Goal: Find specific page/section: Find specific page/section

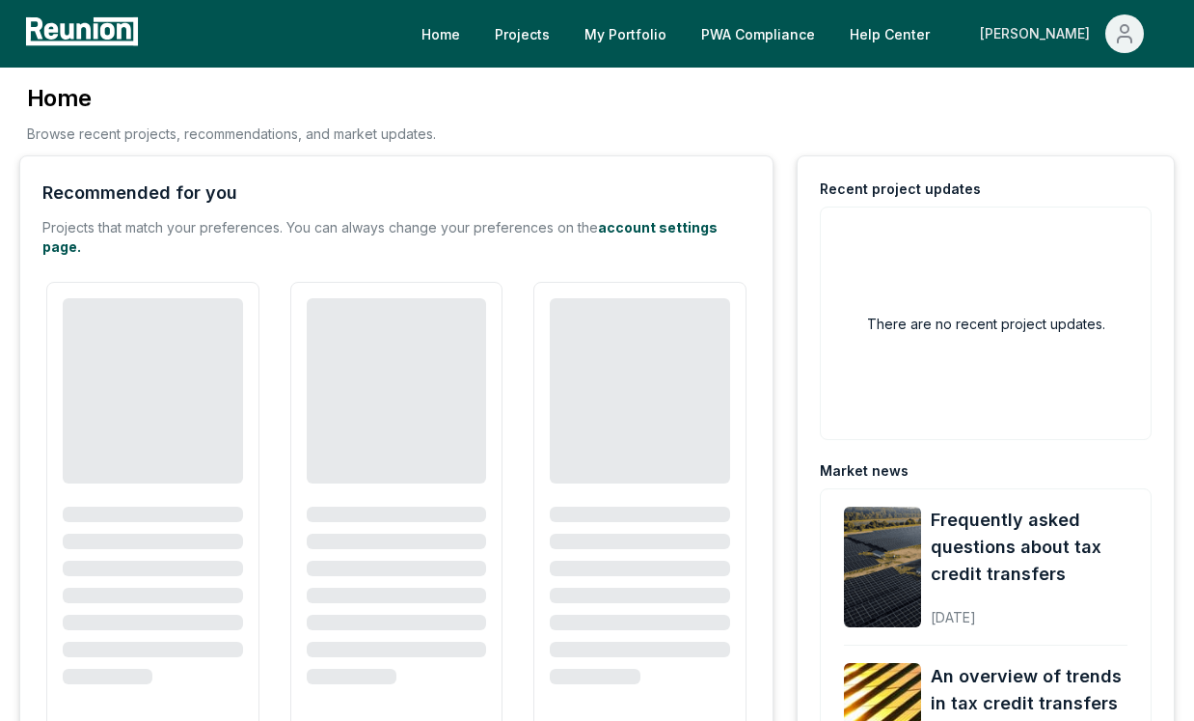
click at [1088, 34] on div "[PERSON_NAME]" at bounding box center [1039, 33] width 118 height 39
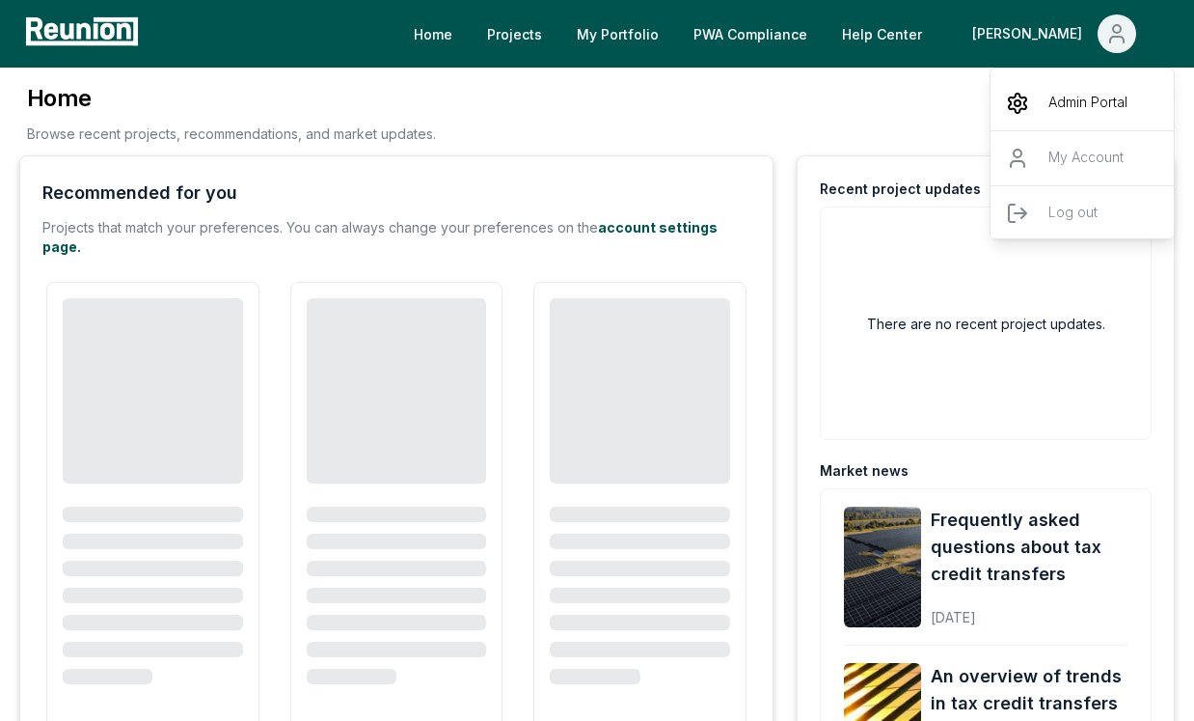
click at [1068, 99] on p "Admin Portal" at bounding box center [1087, 103] width 79 height 23
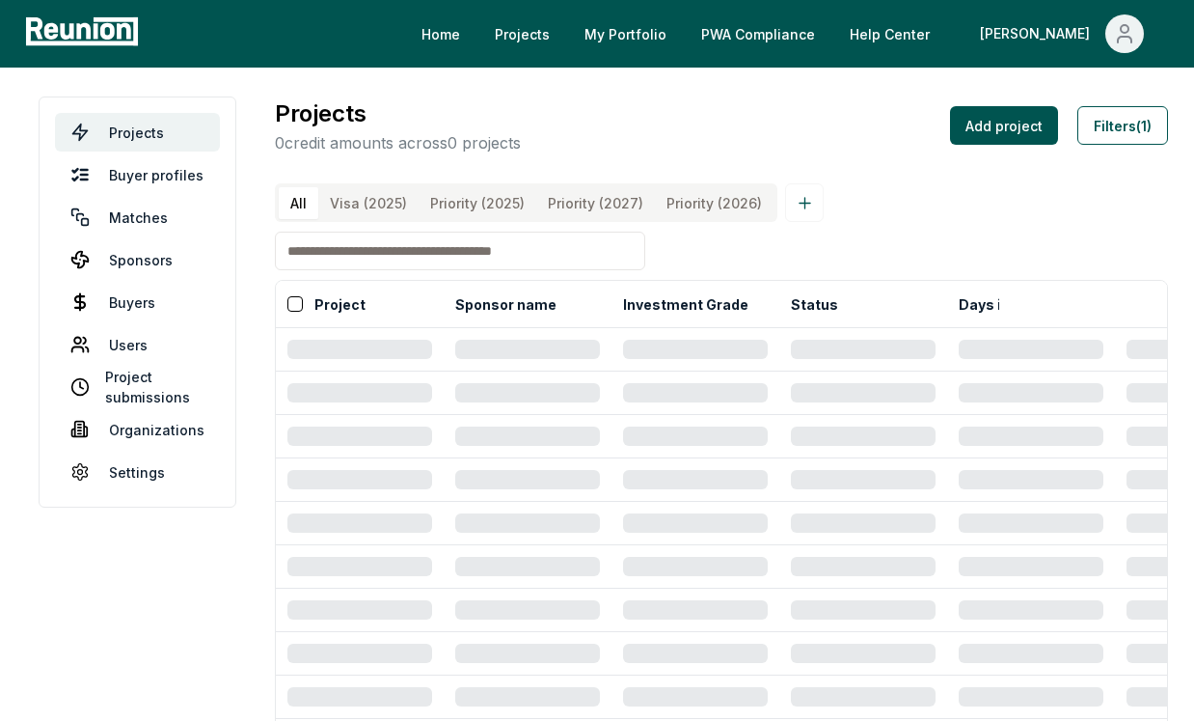
click at [932, 212] on div "All Visa (2025) Priority (2025) Priority (2027) Priority (2026)" at bounding box center [721, 202] width 893 height 39
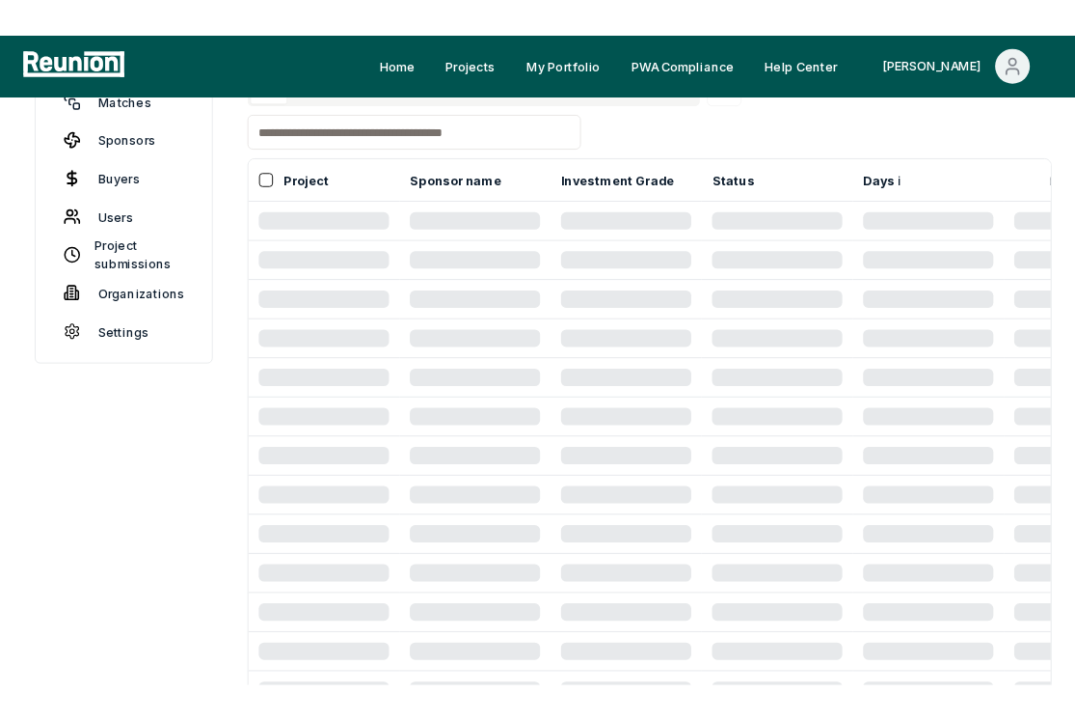
scroll to position [150, 0]
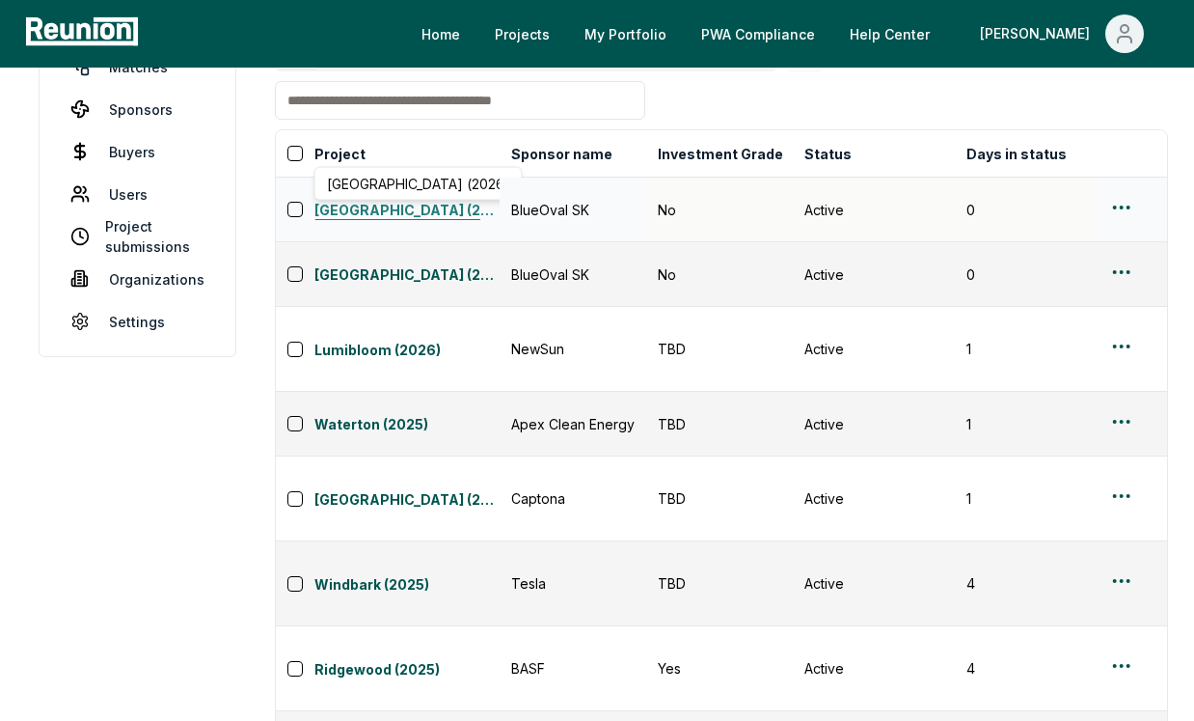
click at [435, 223] on link "[GEOGRAPHIC_DATA] (2026)" at bounding box center [406, 211] width 185 height 23
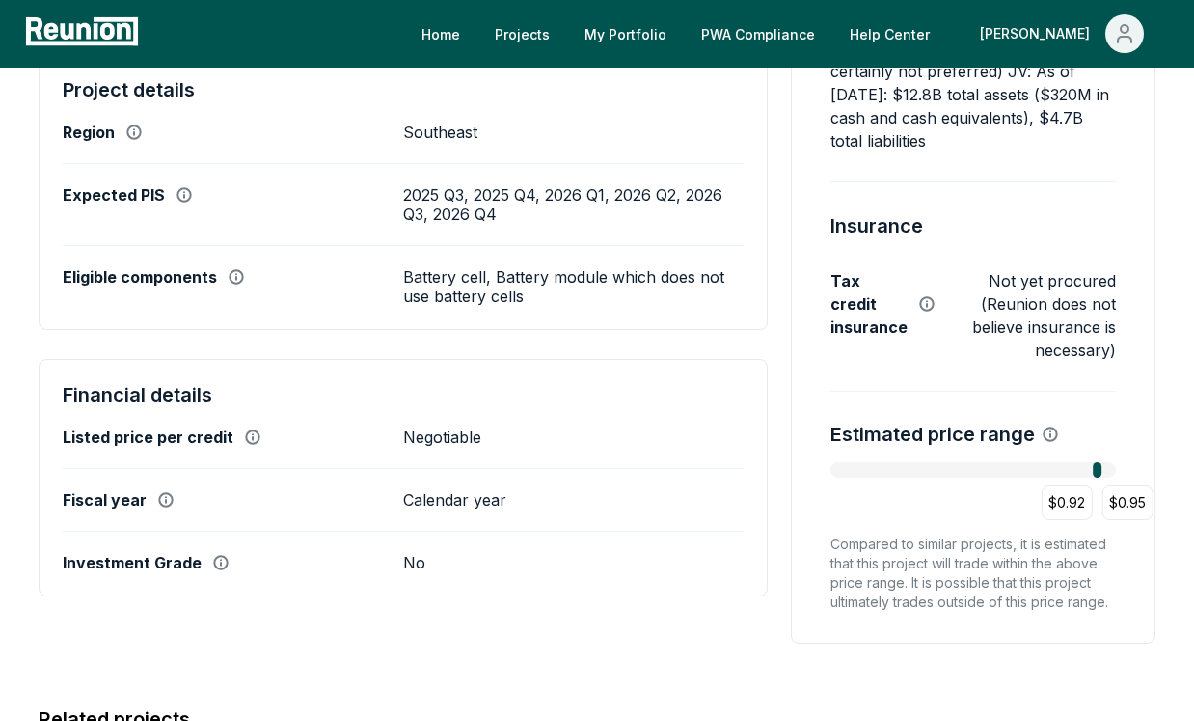
scroll to position [753, 0]
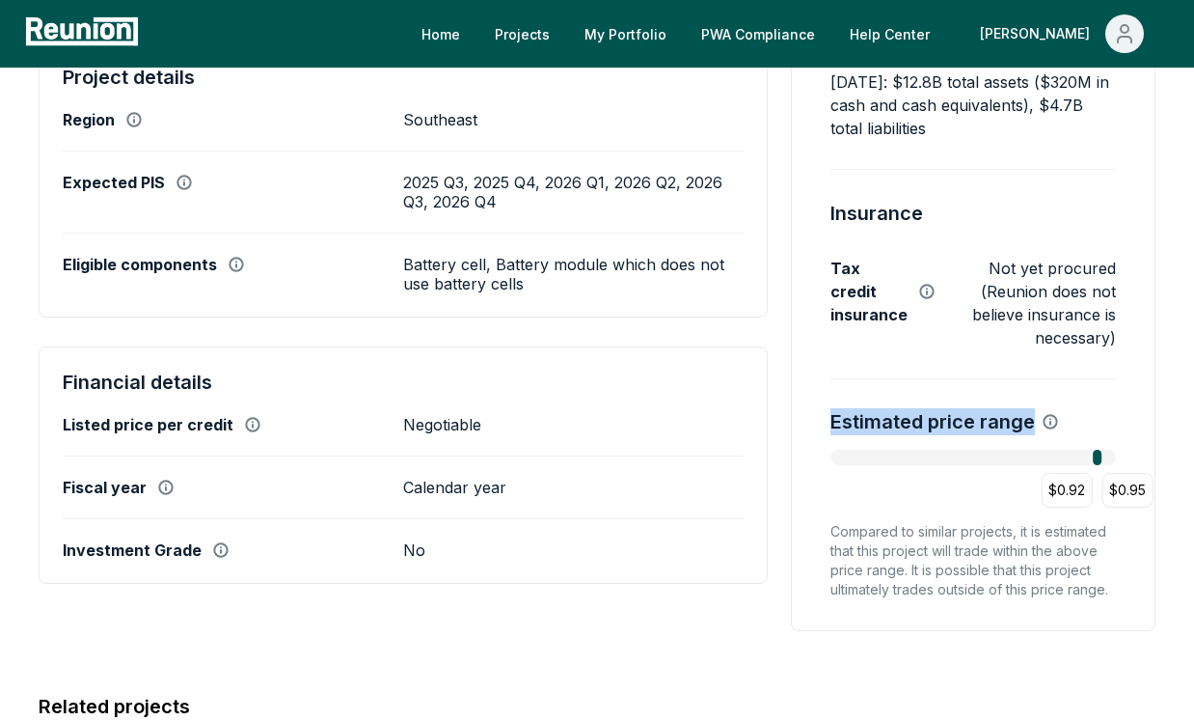
drag, startPoint x: 827, startPoint y: 425, endPoint x: 1035, endPoint y: 427, distance: 208.4
click at [1035, 427] on div "Admin-only fields Sponsor name BlueOval SK State(s) TBD Created 10/2/2025 Last …" at bounding box center [973, 163] width 365 height 935
copy h4 "Estimated price range"
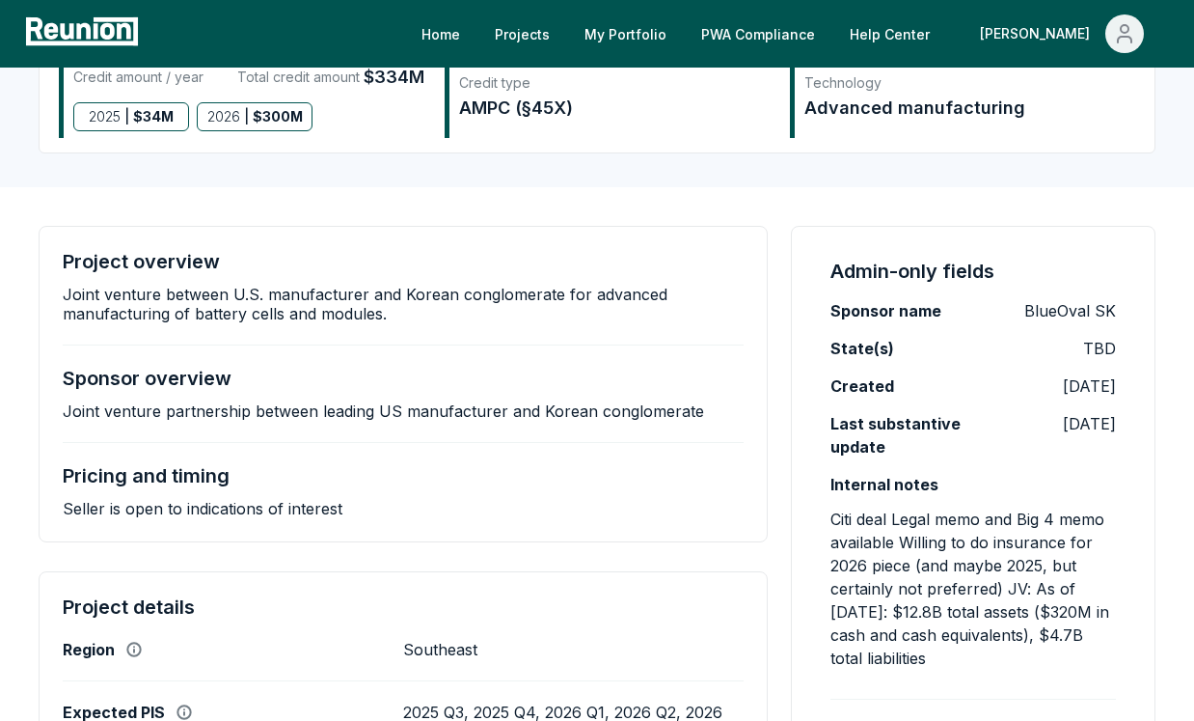
scroll to position [0, 0]
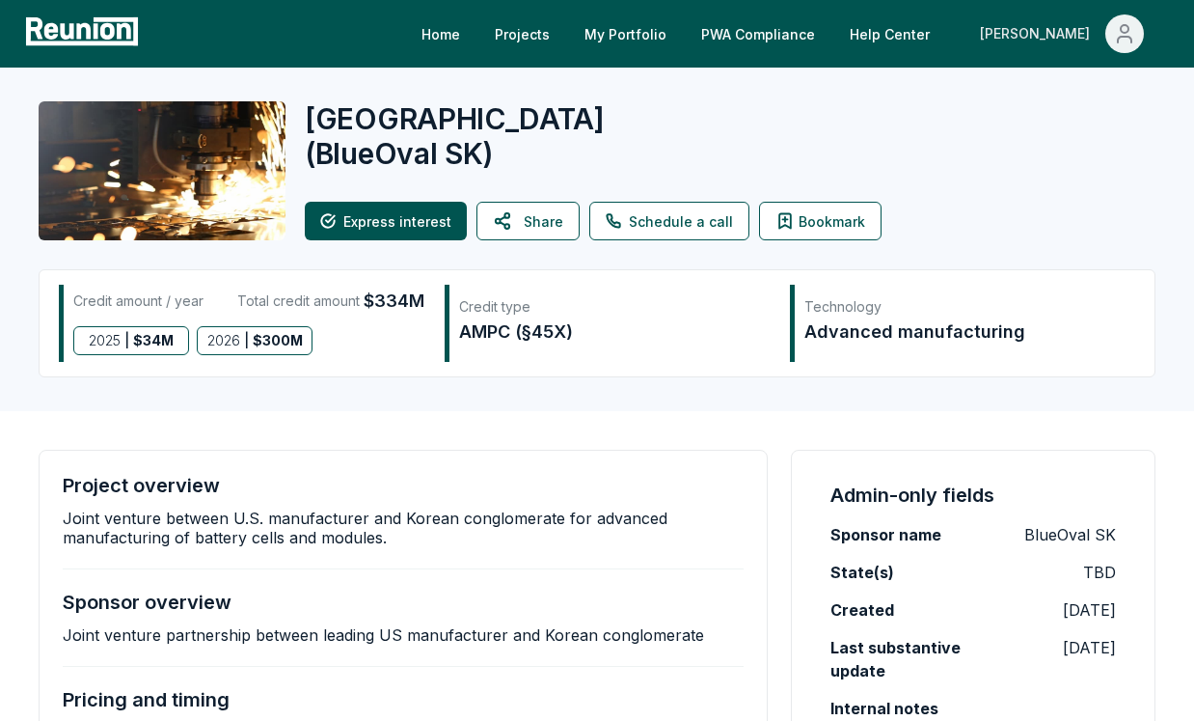
click at [1111, 25] on span "Main" at bounding box center [1124, 33] width 39 height 39
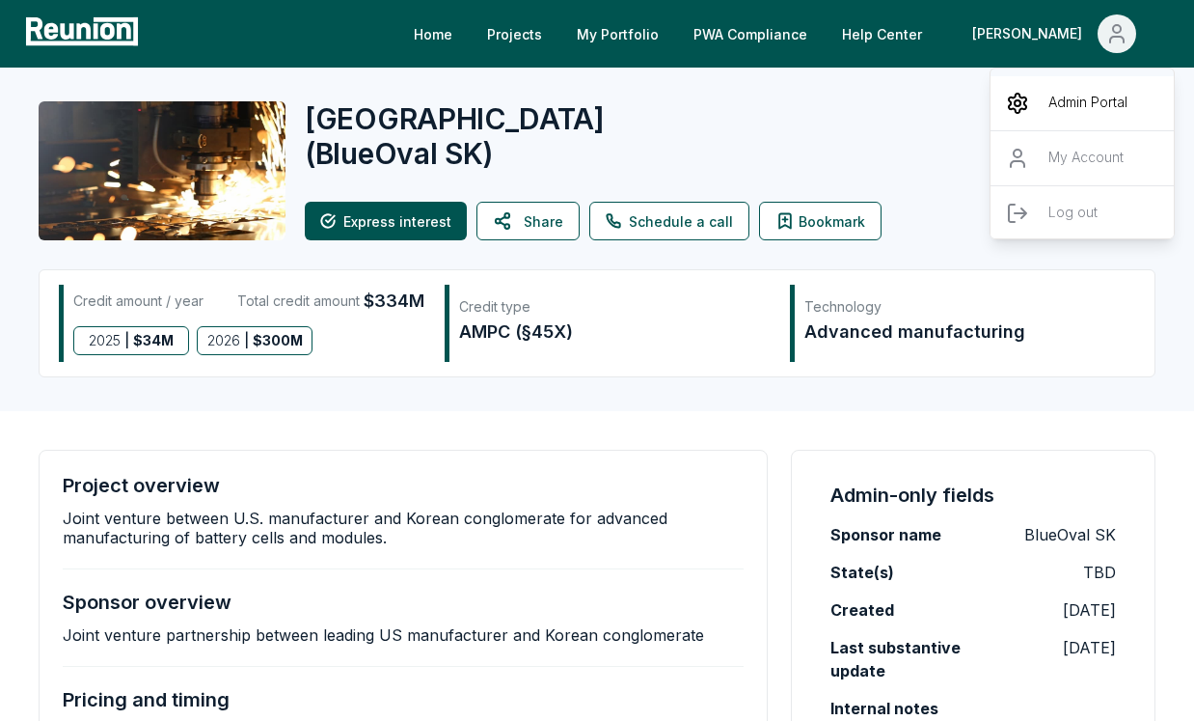
click at [1068, 115] on div "Admin Portal" at bounding box center [1083, 103] width 185 height 54
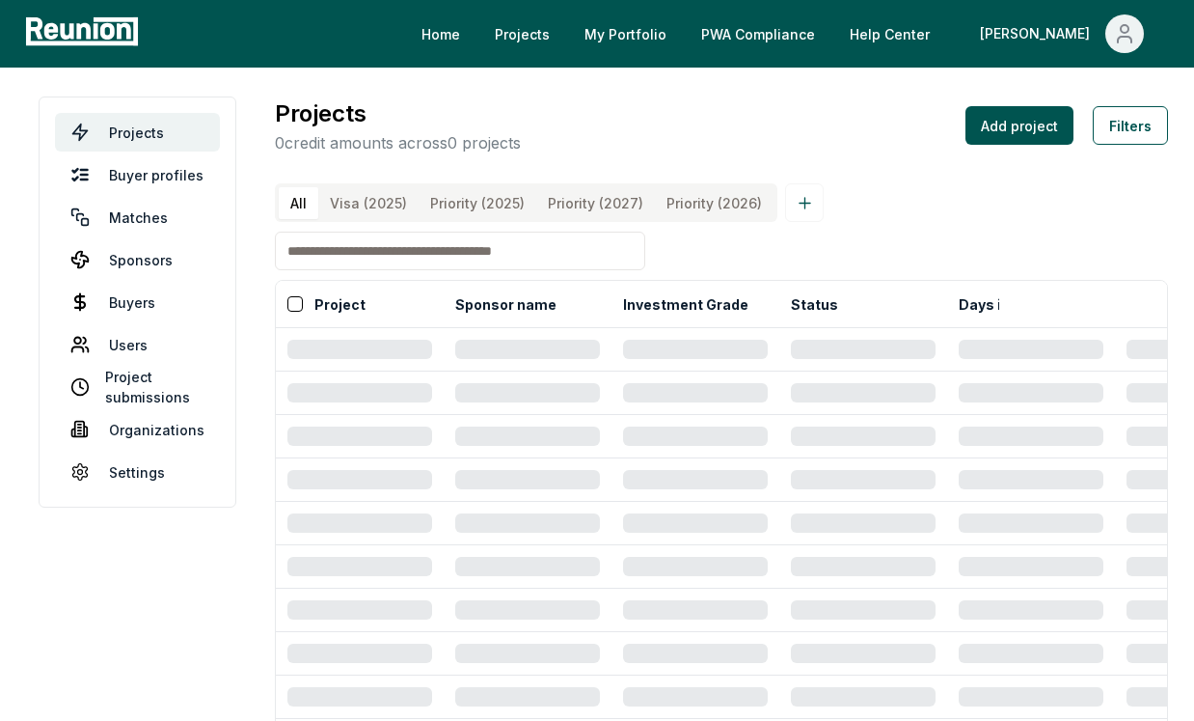
click at [352, 254] on input at bounding box center [460, 250] width 370 height 39
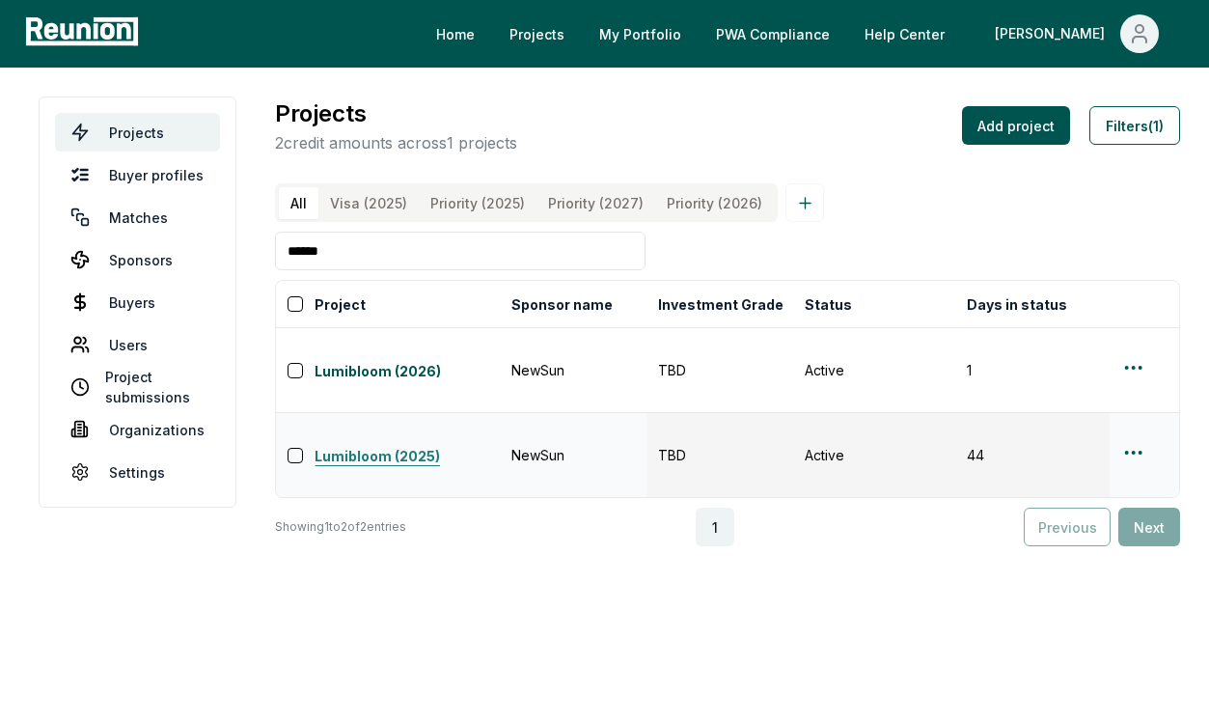
type input "******"
click at [358, 446] on link "Lumibloom (2025)" at bounding box center [406, 457] width 185 height 23
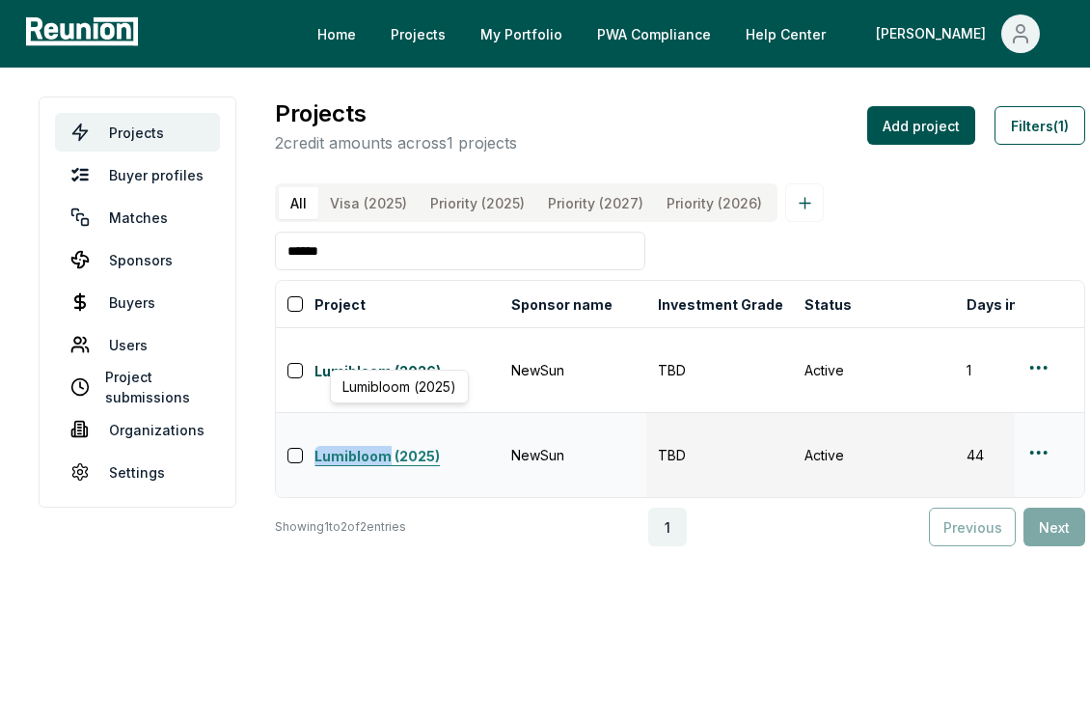
click at [378, 442] on div "Lumibloom (2025) Lumibloom (2025) Lumibloom (2025)" at bounding box center [393, 455] width 212 height 27
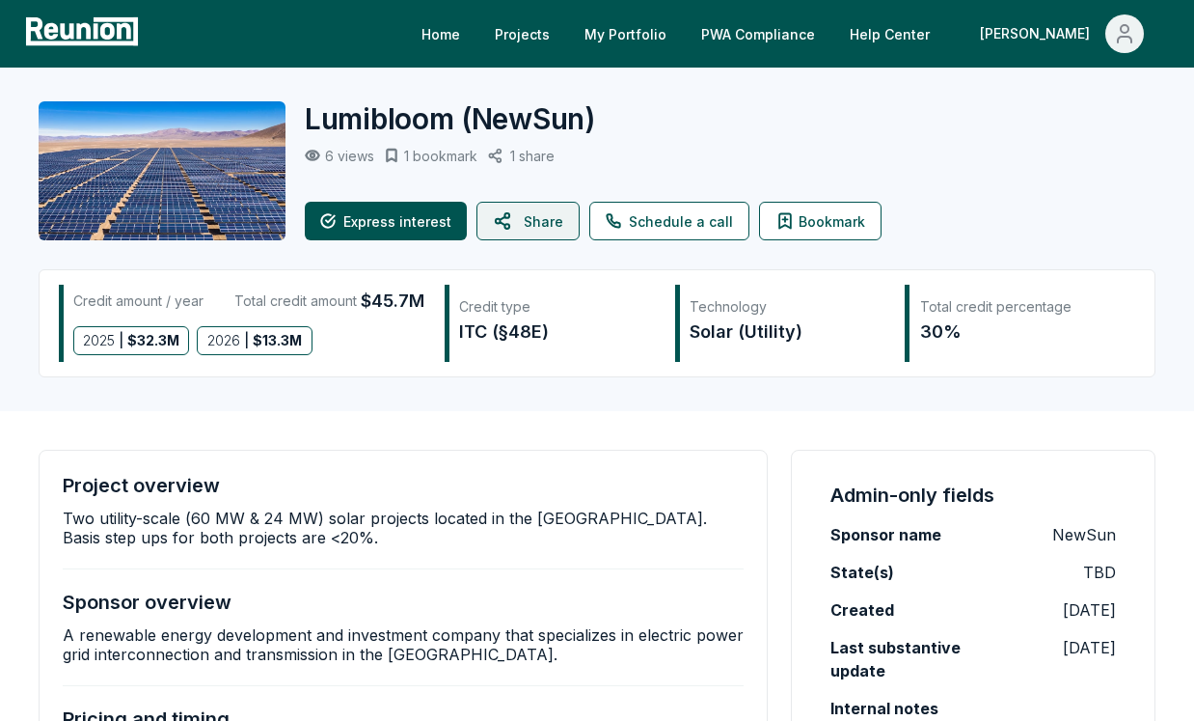
click at [525, 221] on button "Share" at bounding box center [527, 221] width 103 height 39
click at [687, 103] on div "Lumibloom ( NewSun )" at bounding box center [711, 118] width 812 height 35
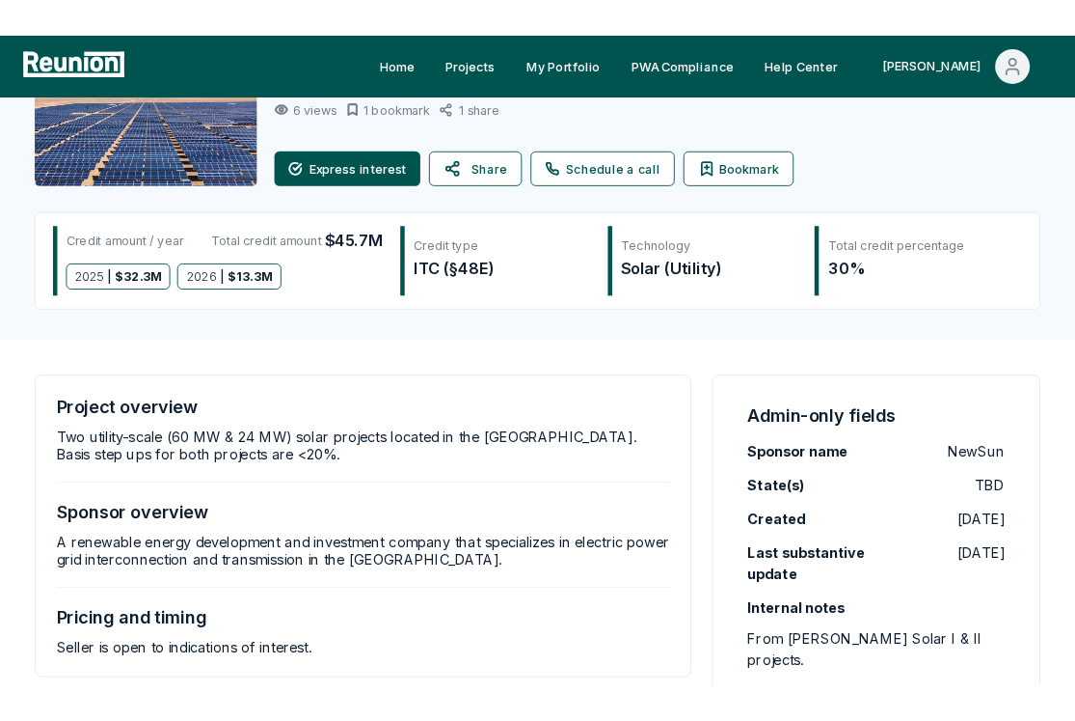
scroll to position [64, 0]
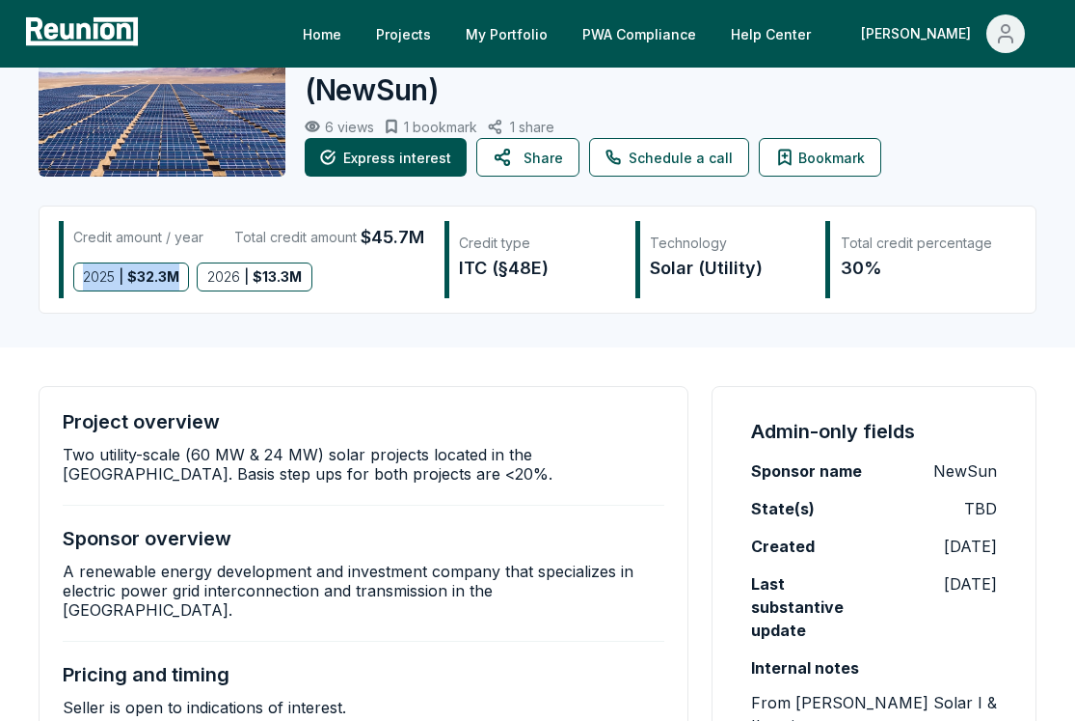
drag, startPoint x: 87, startPoint y: 276, endPoint x: 177, endPoint y: 277, distance: 89.7
click at [177, 277] on div "2025 | $ 32.3M" at bounding box center [131, 276] width 116 height 29
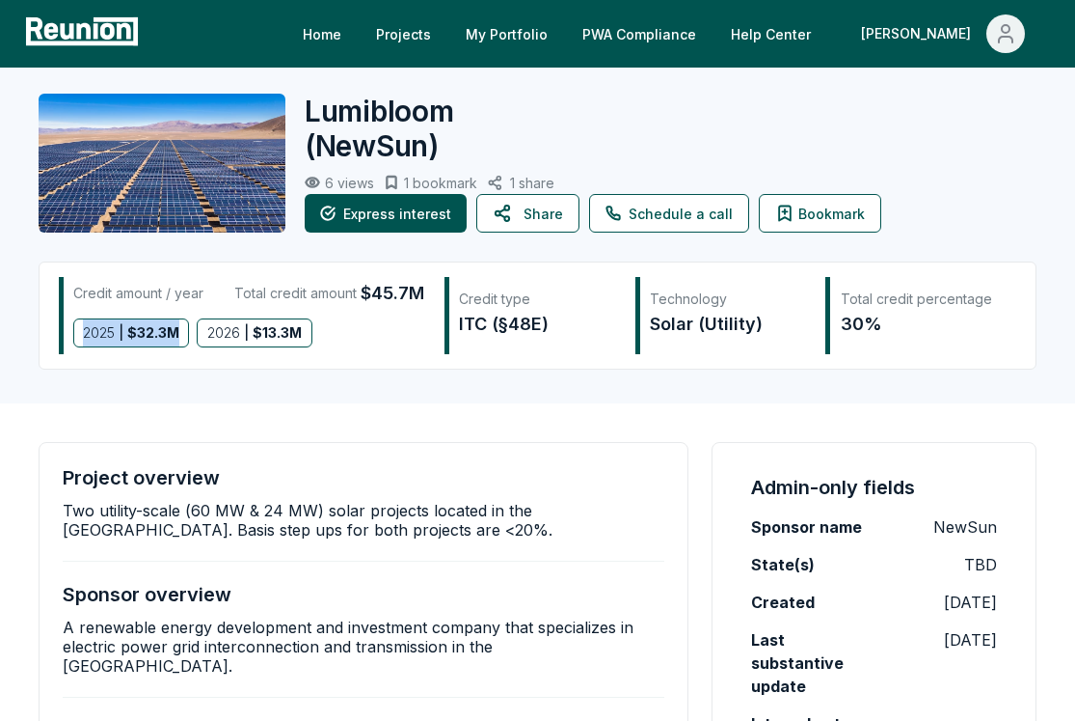
scroll to position [0, 0]
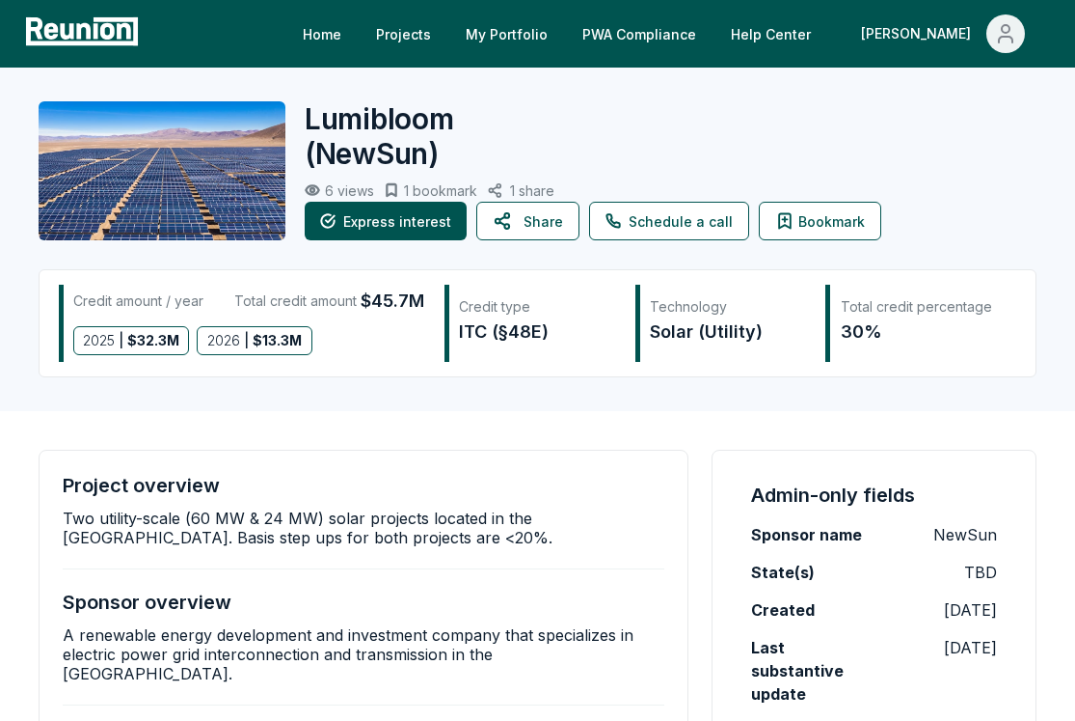
click at [178, 362] on section "Credit amount / year Total credit amount $45.7M 2025 | $ 32.3M 2026 | $ 13.3M C…" at bounding box center [538, 323] width 998 height 108
click at [513, 235] on button "Share" at bounding box center [527, 221] width 103 height 39
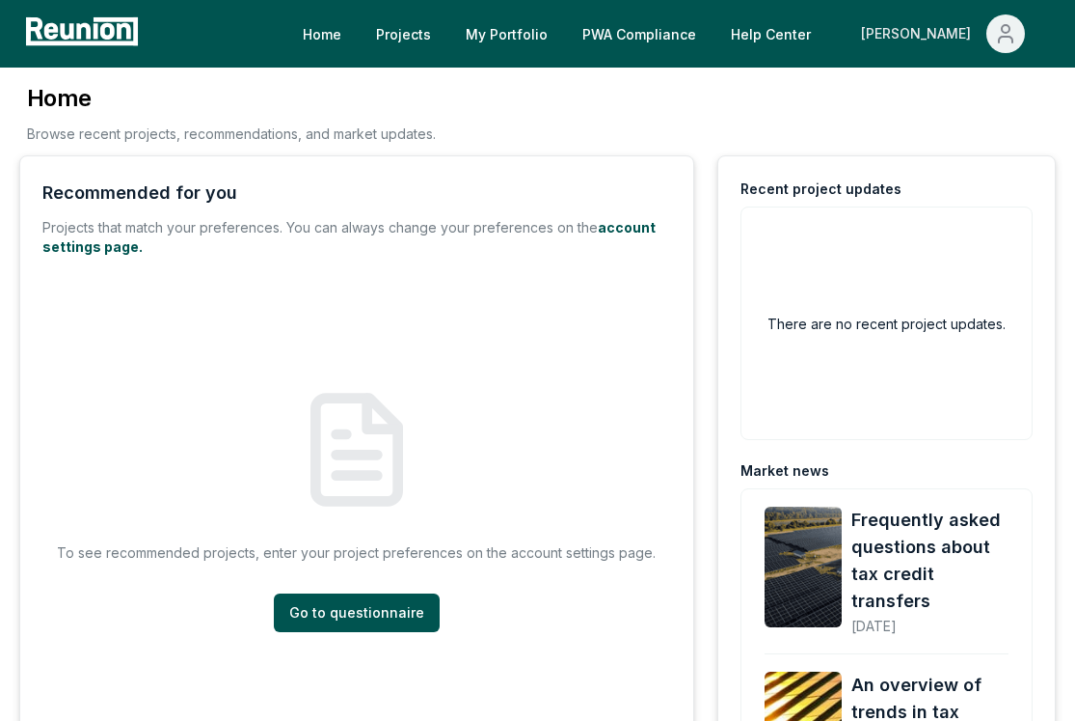
click at [980, 23] on button "[PERSON_NAME]" at bounding box center [943, 33] width 195 height 39
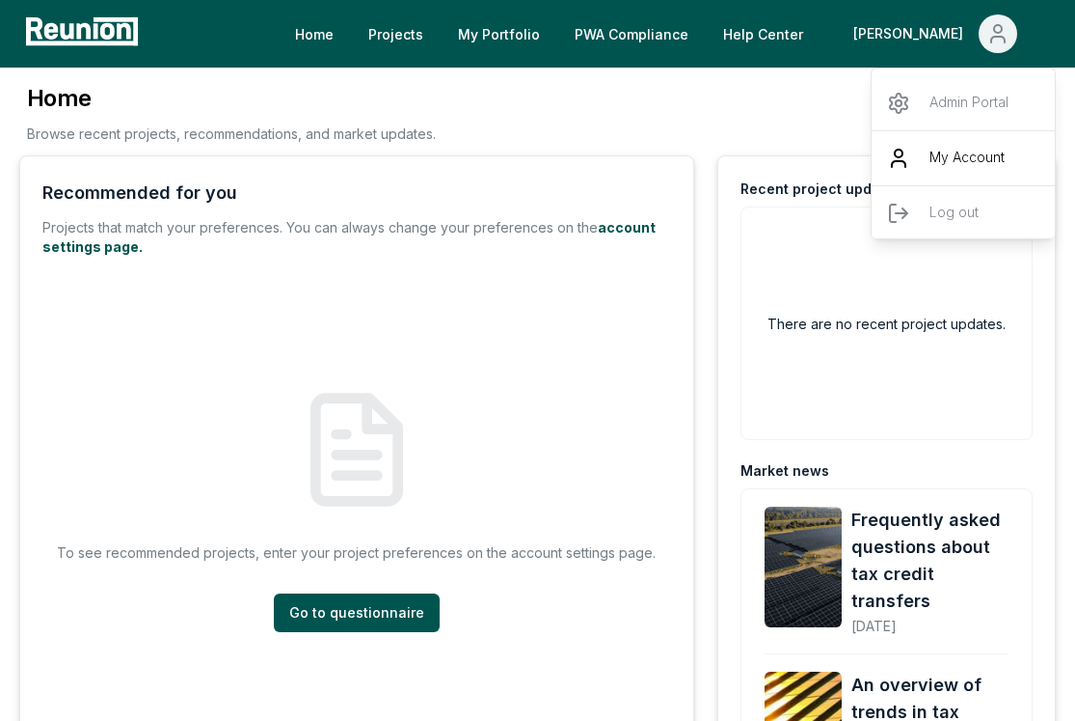
click at [958, 132] on div "My Account" at bounding box center [964, 157] width 185 height 55
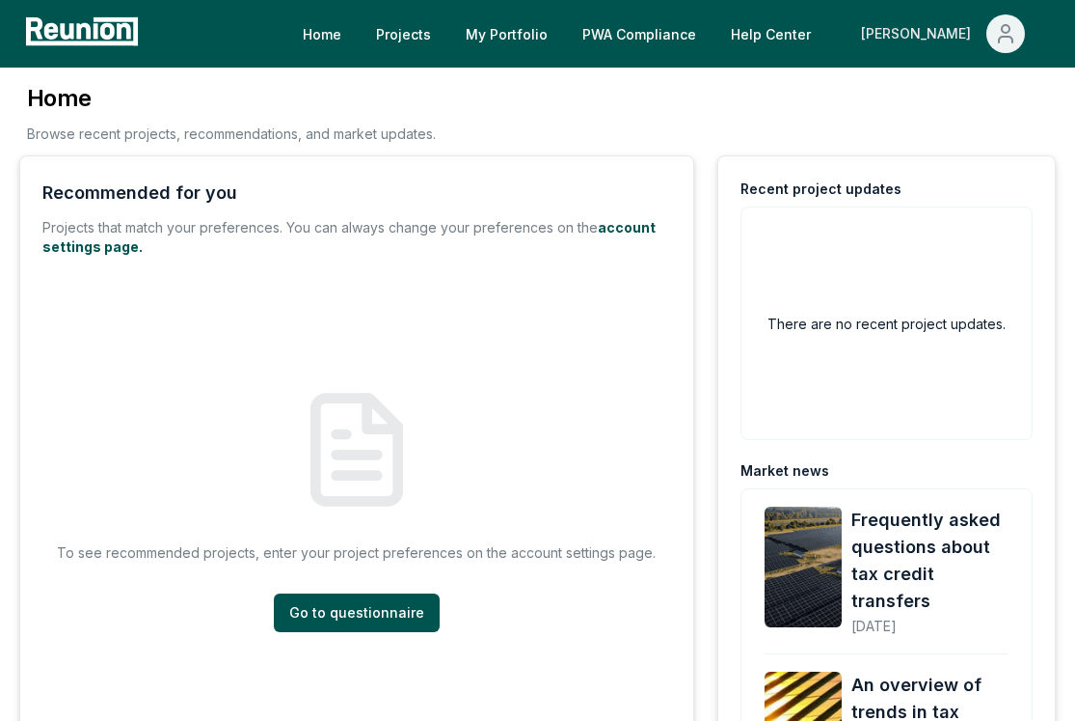
click at [998, 36] on button "[PERSON_NAME]" at bounding box center [943, 33] width 195 height 39
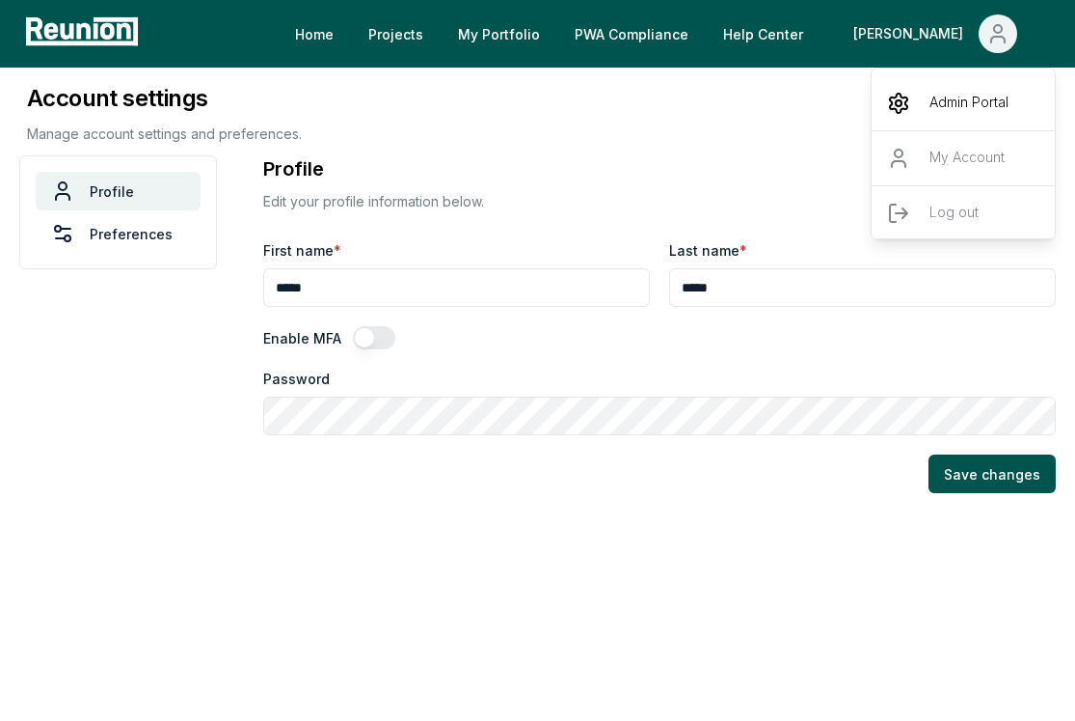
click at [984, 88] on div "Admin Portal" at bounding box center [964, 103] width 185 height 54
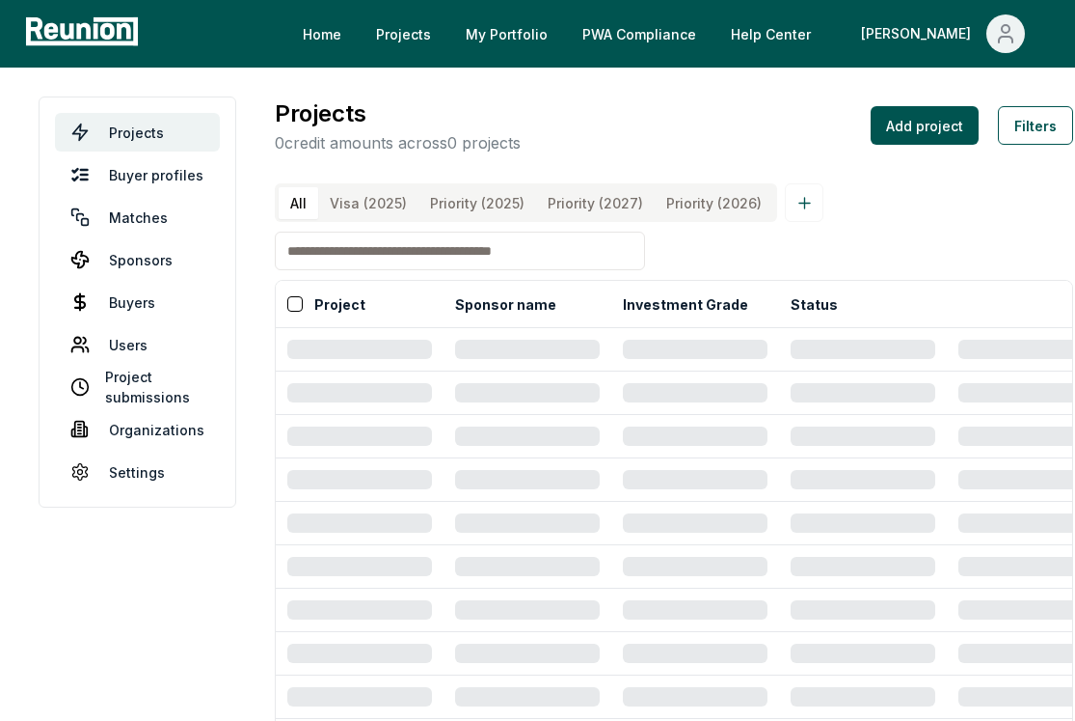
click at [478, 270] on input at bounding box center [460, 250] width 370 height 39
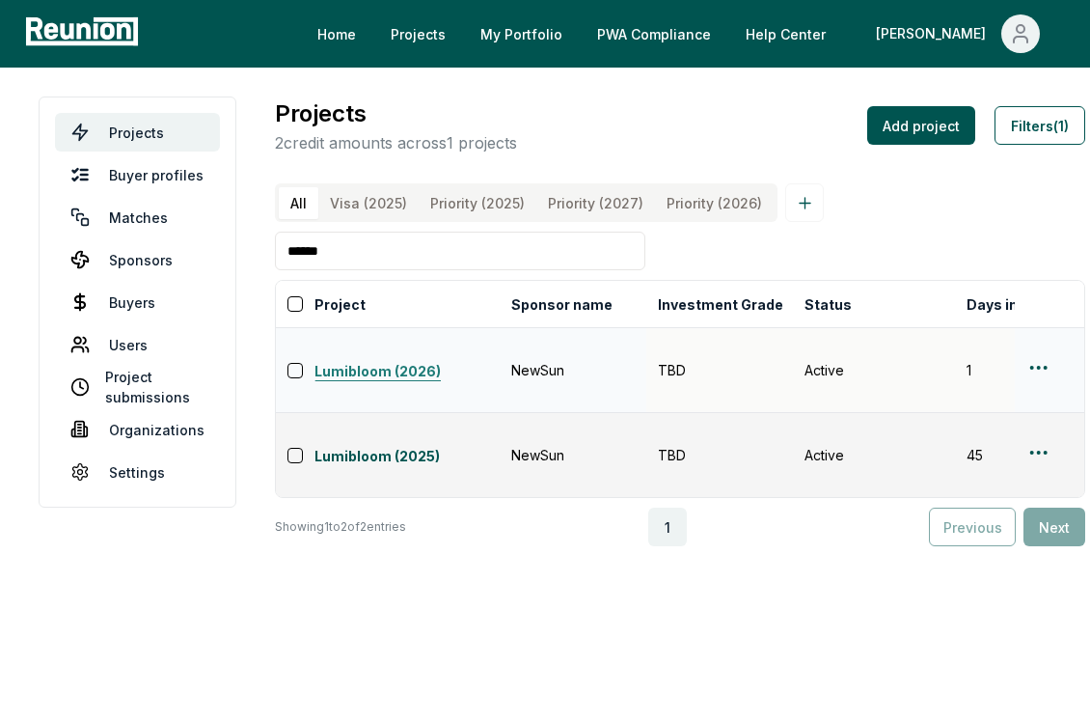
type input "******"
click at [396, 372] on link "Lumibloom (2026)" at bounding box center [406, 372] width 185 height 23
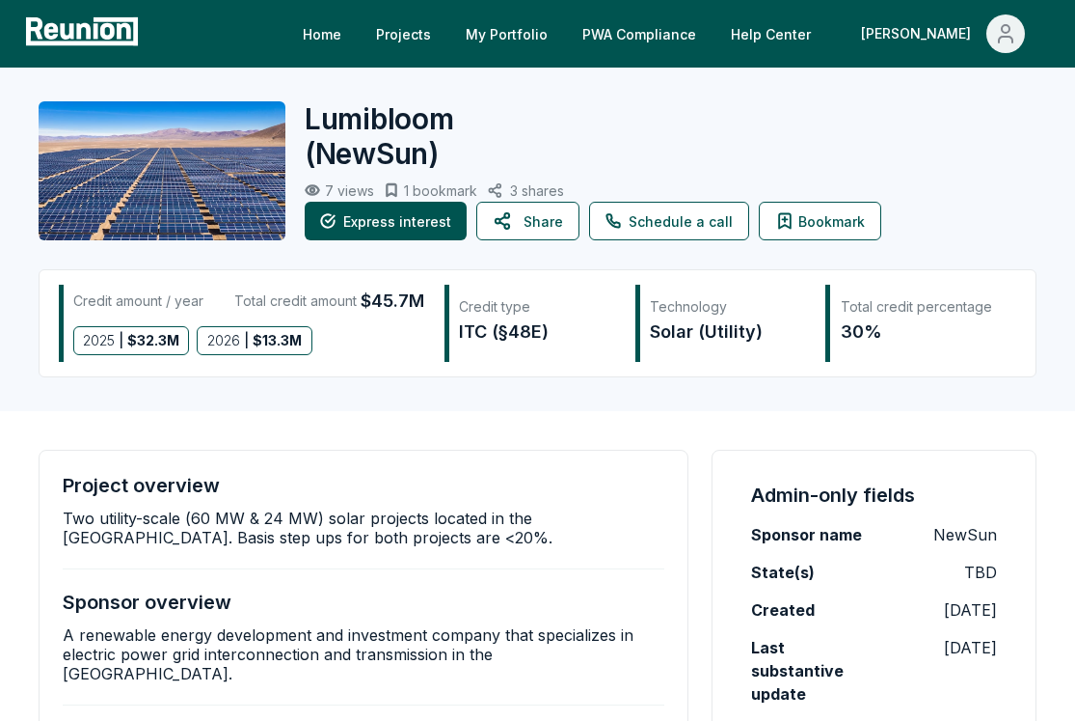
click at [786, 105] on div "Lumibloom ( NewSun )" at bounding box center [652, 135] width 694 height 69
click at [365, 542] on p "Two utility-scale (60 MW & 24 MW) solar projects located in the [GEOGRAPHIC_DAT…" at bounding box center [364, 527] width 602 height 39
click at [894, 129] on div "Lumibloom ( NewSun )" at bounding box center [652, 135] width 694 height 69
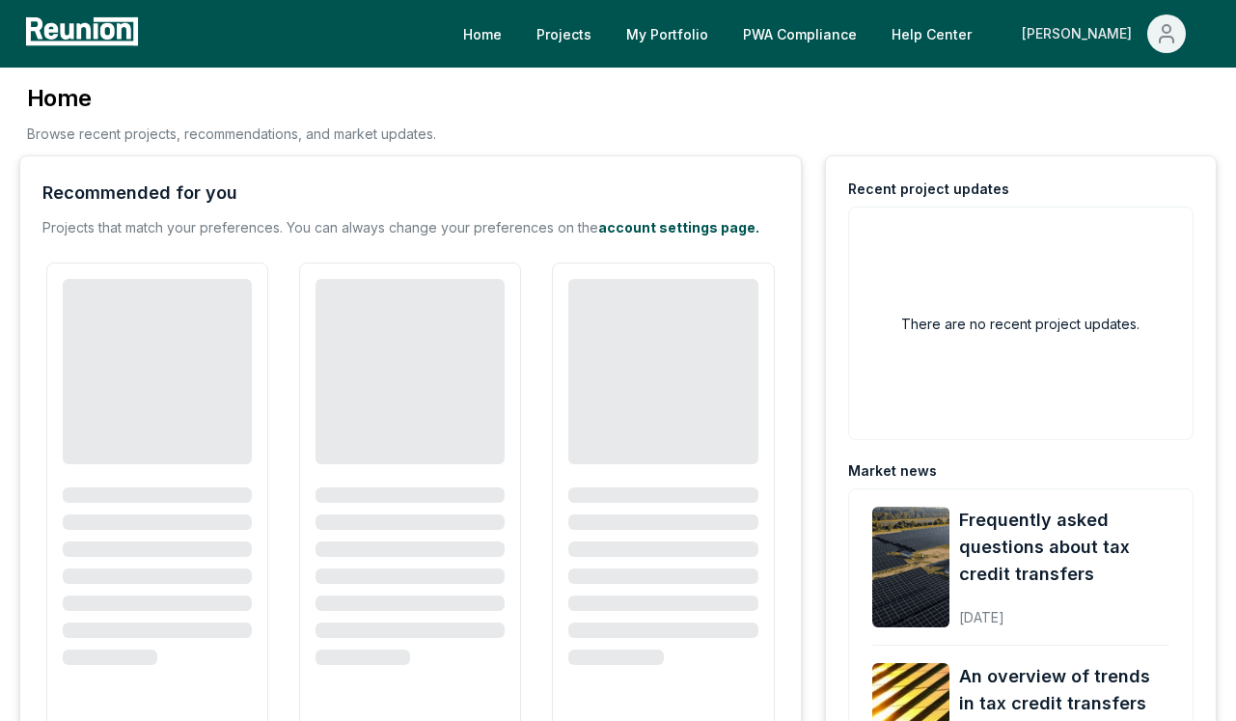
click at [1105, 30] on div "[PERSON_NAME]" at bounding box center [1080, 33] width 118 height 39
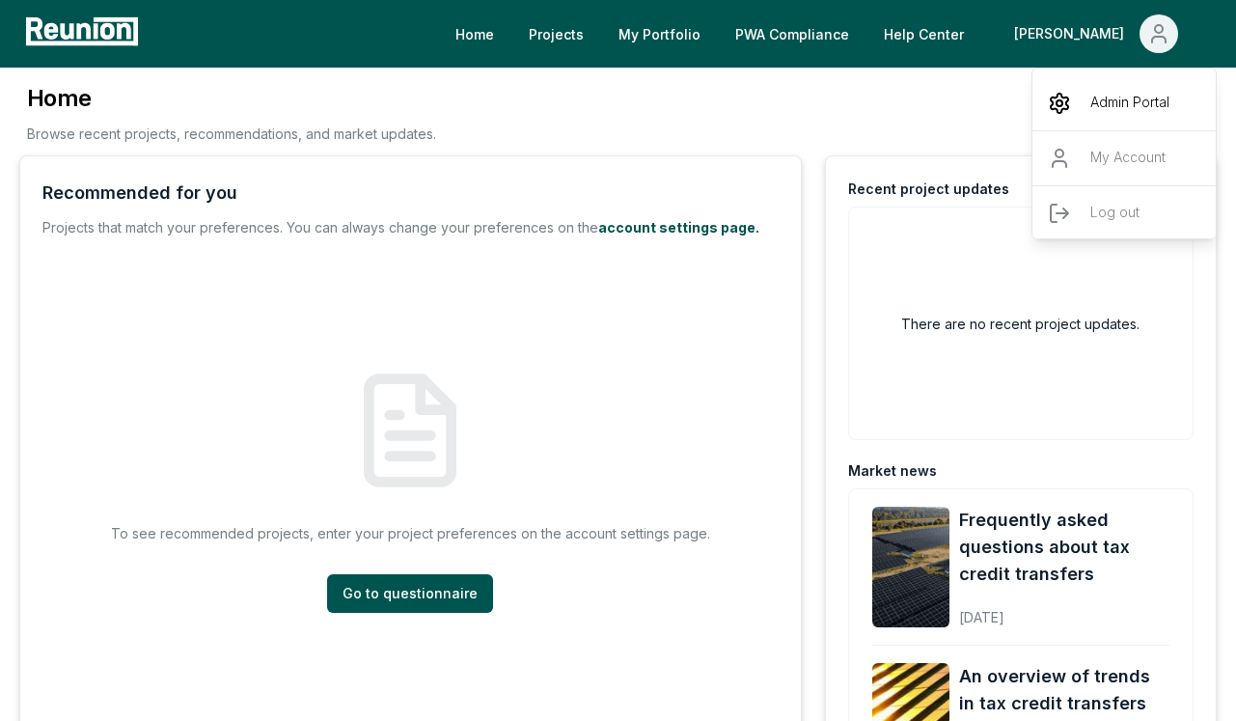
click at [1075, 89] on div "Admin Portal" at bounding box center [1124, 103] width 185 height 54
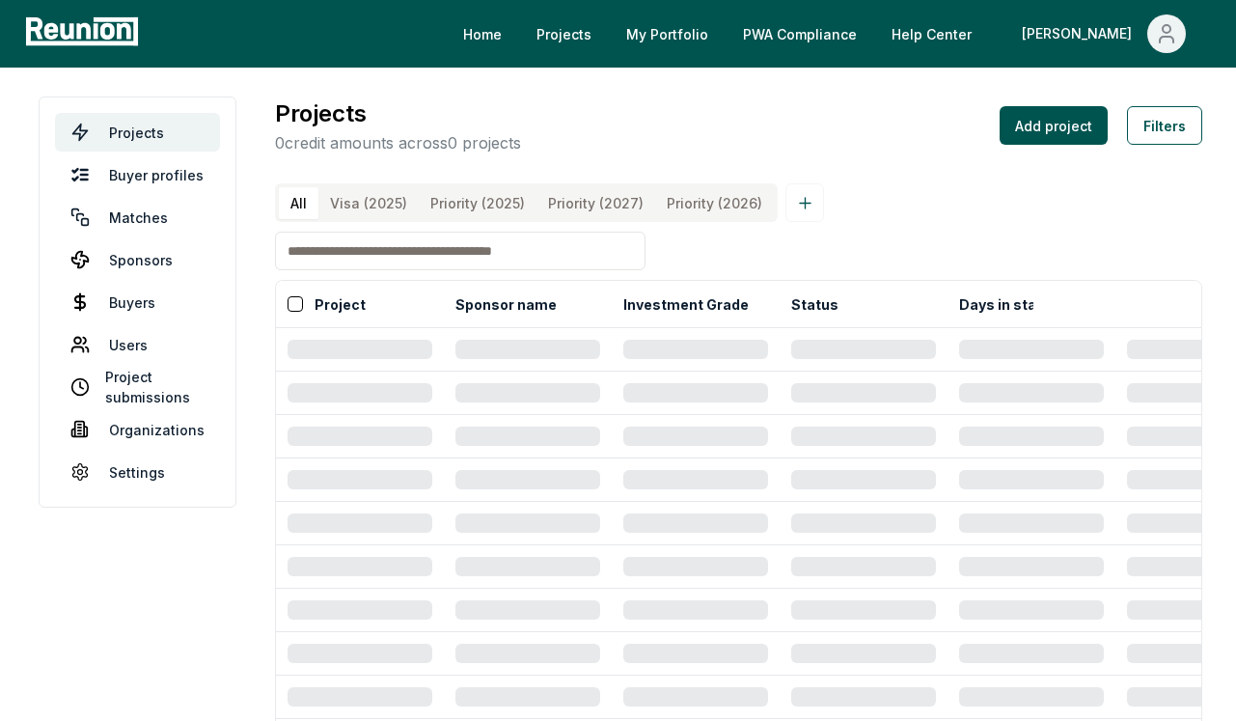
click at [439, 270] on input at bounding box center [460, 250] width 370 height 39
click at [146, 130] on link "Projects" at bounding box center [137, 132] width 165 height 39
click at [164, 97] on nav "Projects Buyer profiles Matches Sponsors Buyers Users Project submissions Organ…" at bounding box center [138, 301] width 198 height 411
click at [507, 270] on input at bounding box center [460, 250] width 370 height 39
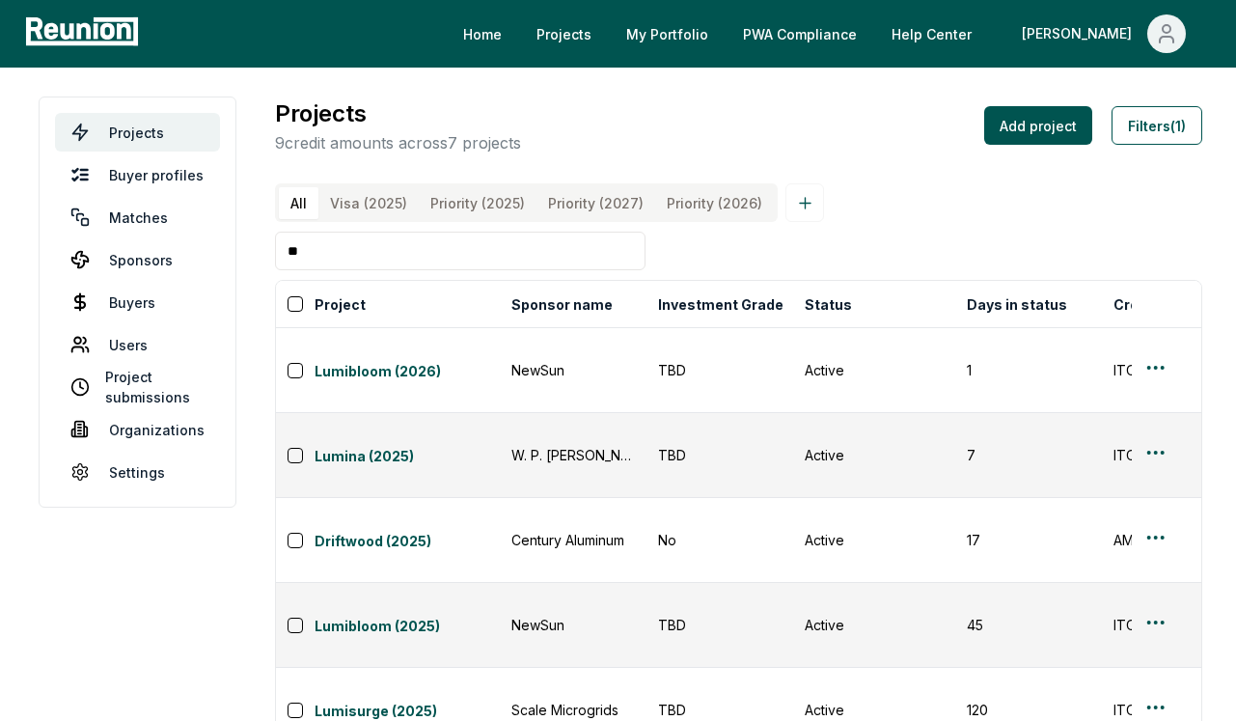
type input "*"
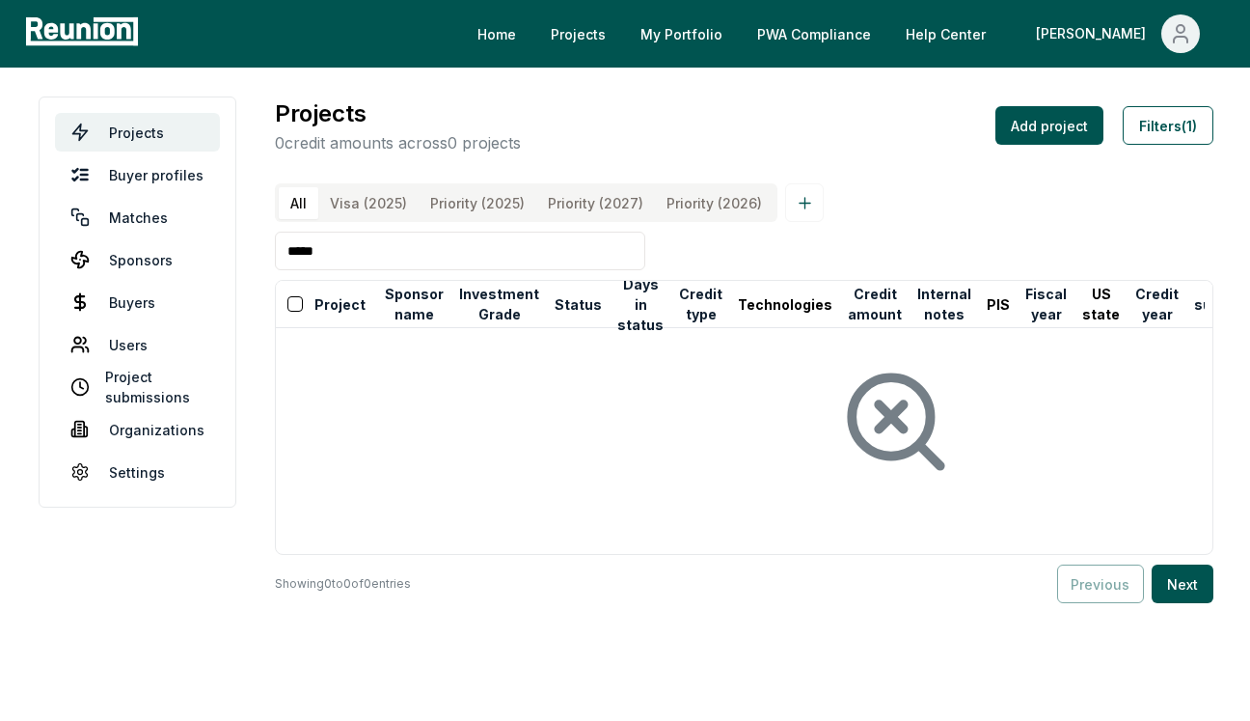
click at [295, 269] on input "*****" at bounding box center [460, 250] width 370 height 39
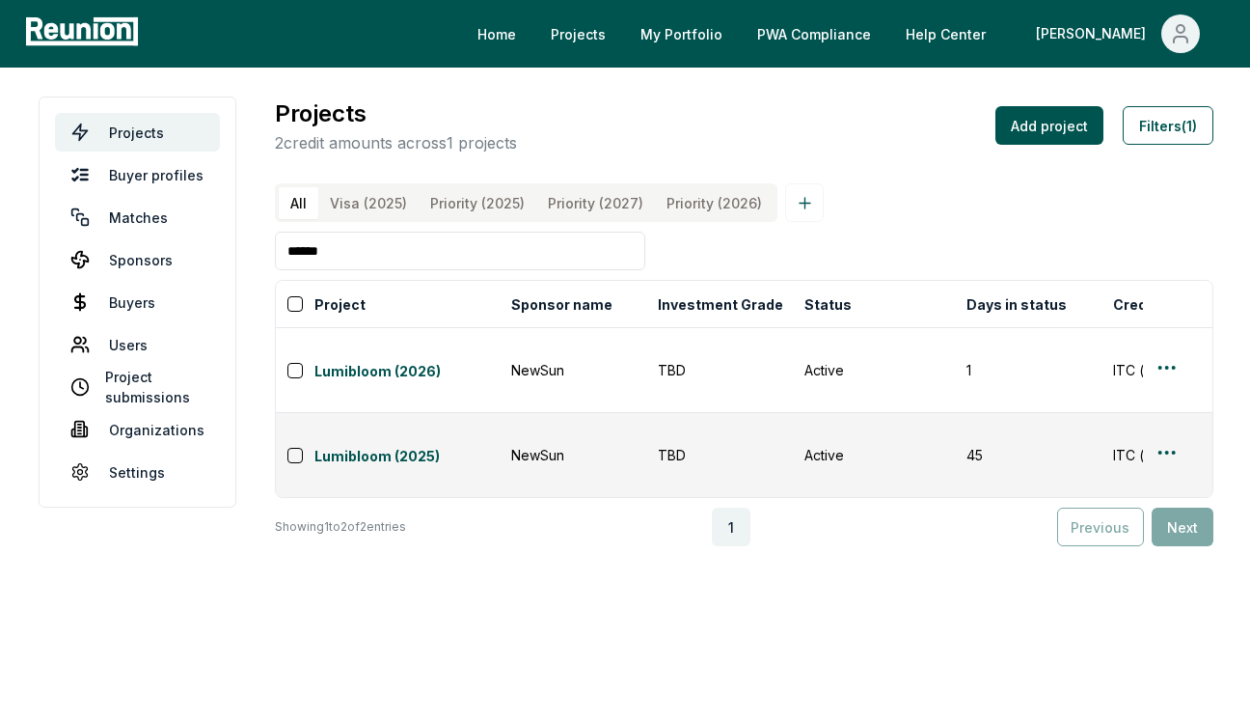
click at [393, 269] on input "******" at bounding box center [460, 250] width 370 height 39
type input "******"
click at [396, 446] on link "Lumibloom (2025)" at bounding box center [406, 457] width 185 height 23
